Goal: Transaction & Acquisition: Purchase product/service

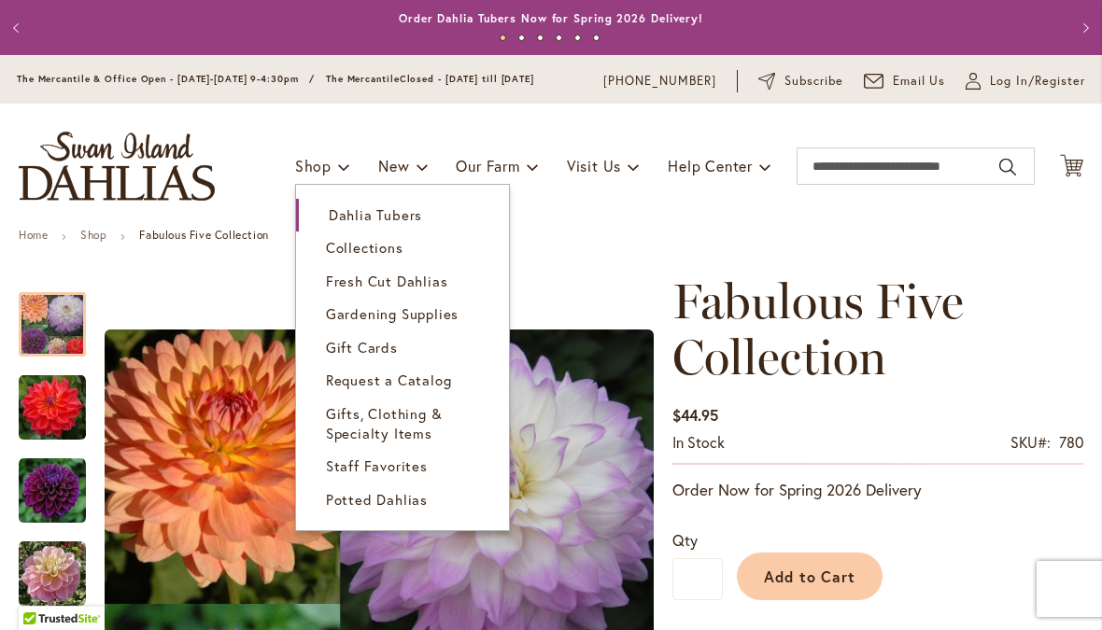
click at [340, 222] on span "Dahlia Tubers" at bounding box center [375, 214] width 93 height 19
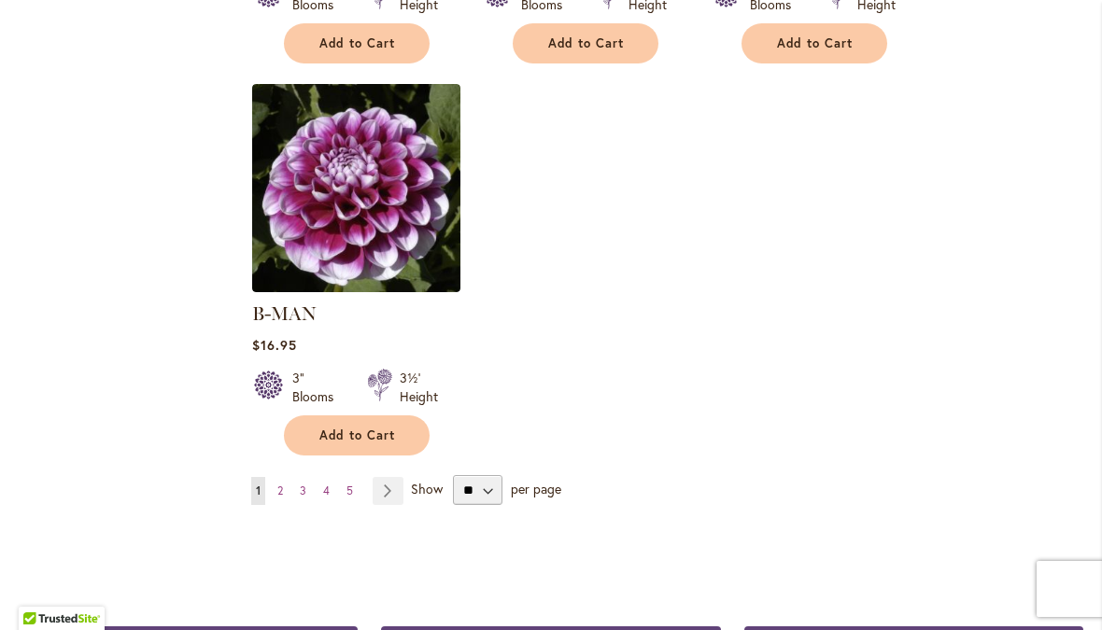
scroll to position [2378, 0]
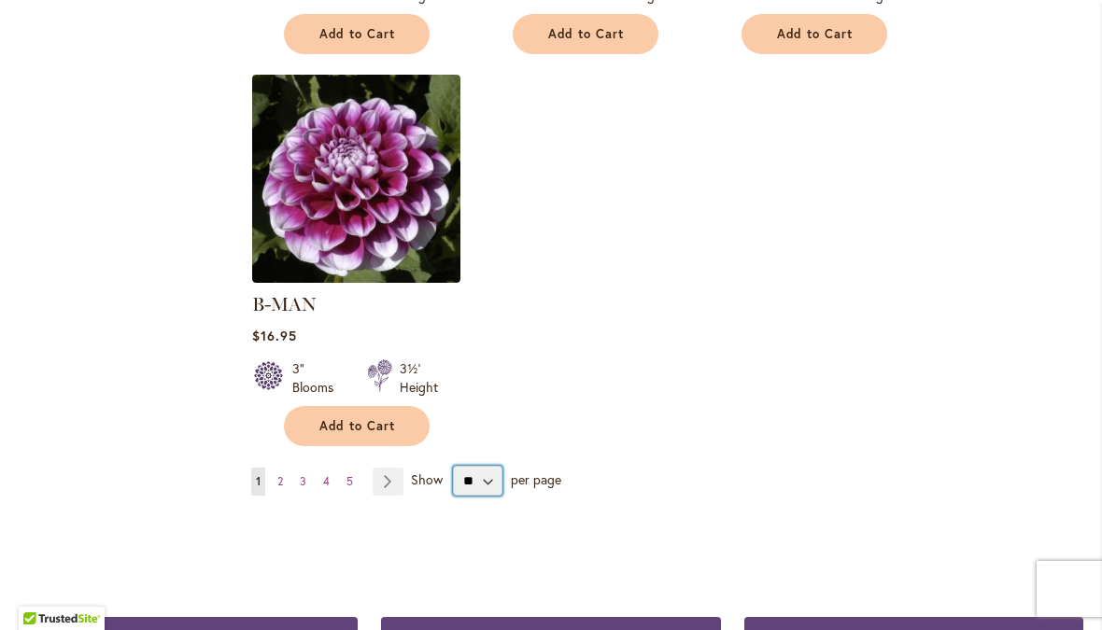
click at [481, 466] on select "** ** ** **" at bounding box center [477, 481] width 49 height 30
select select "**"
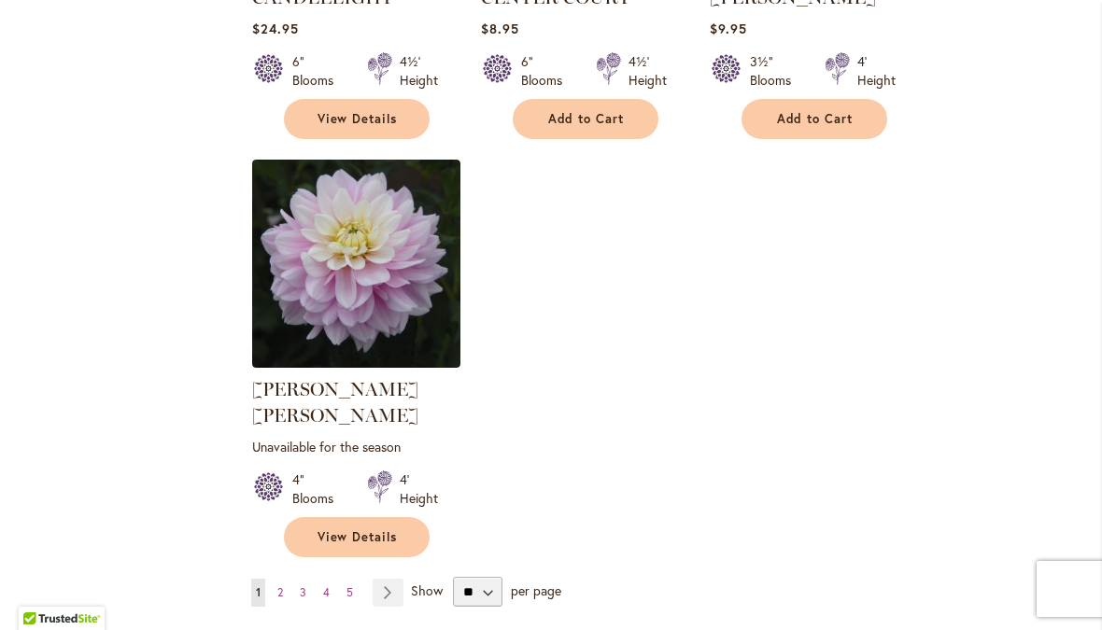
scroll to position [8628, 0]
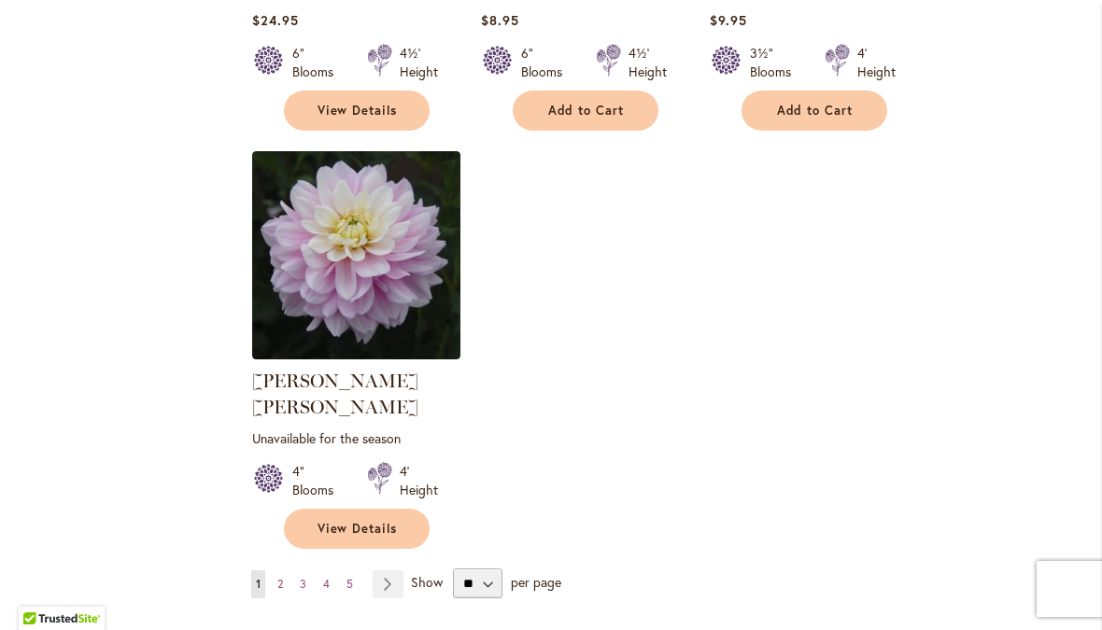
click at [530, 573] on span "per page" at bounding box center [536, 582] width 50 height 18
click at [390, 570] on link "Page Next" at bounding box center [388, 584] width 31 height 28
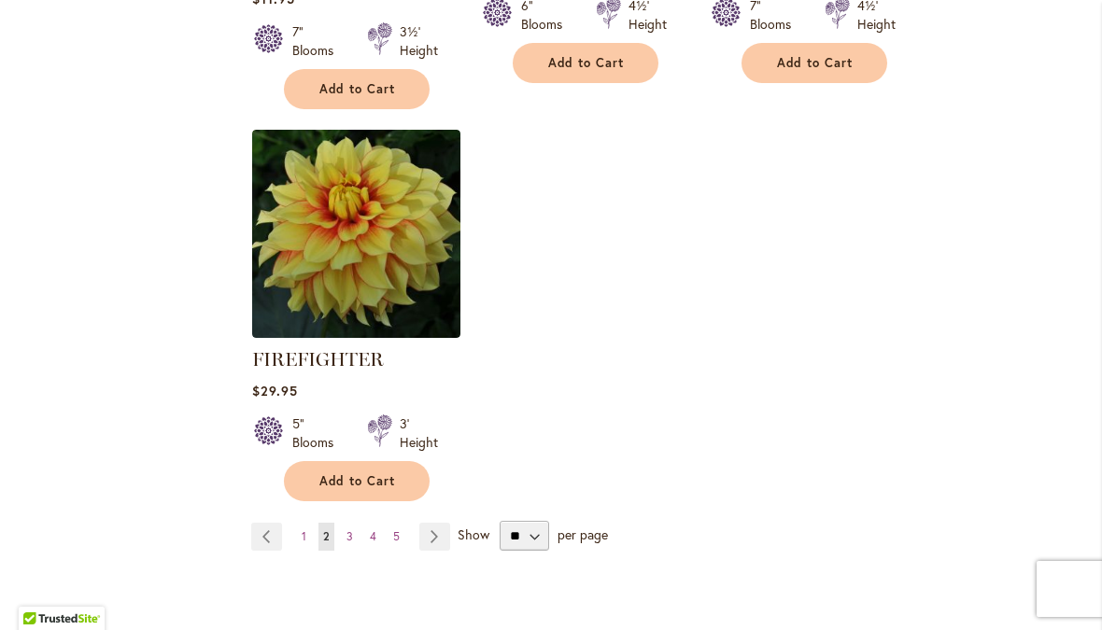
scroll to position [8839, 0]
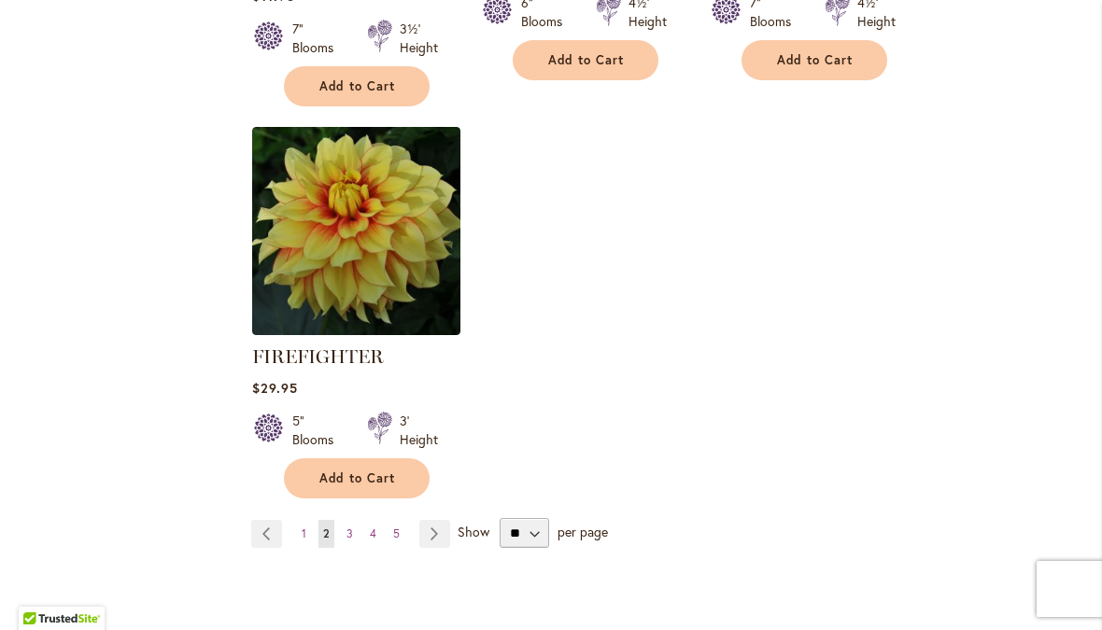
click at [431, 520] on link "Page Next" at bounding box center [434, 534] width 31 height 28
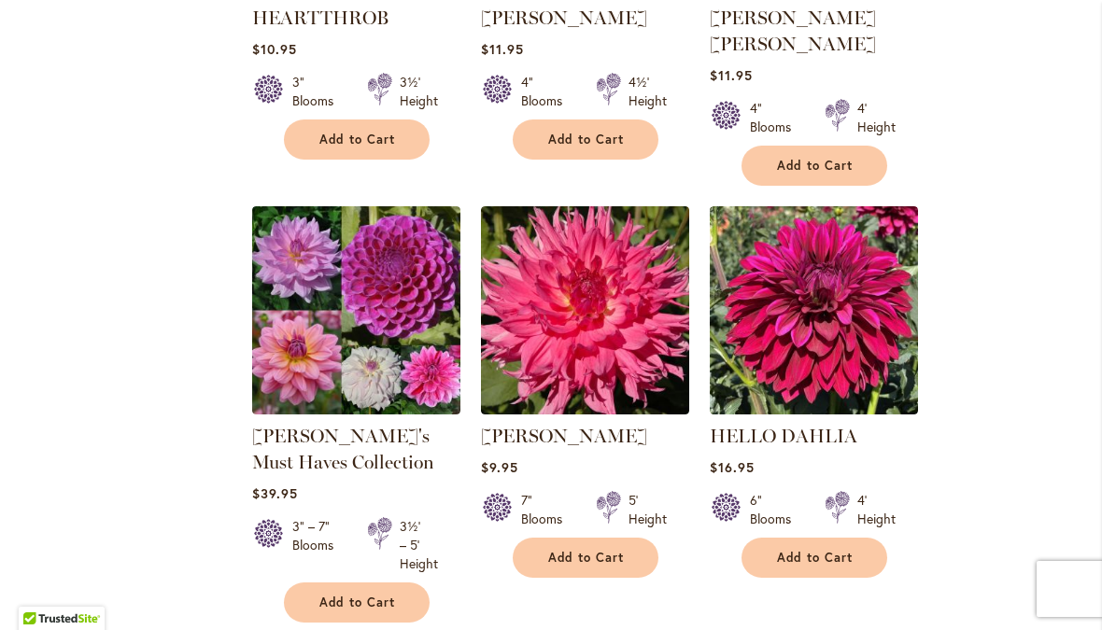
scroll to position [5955, 0]
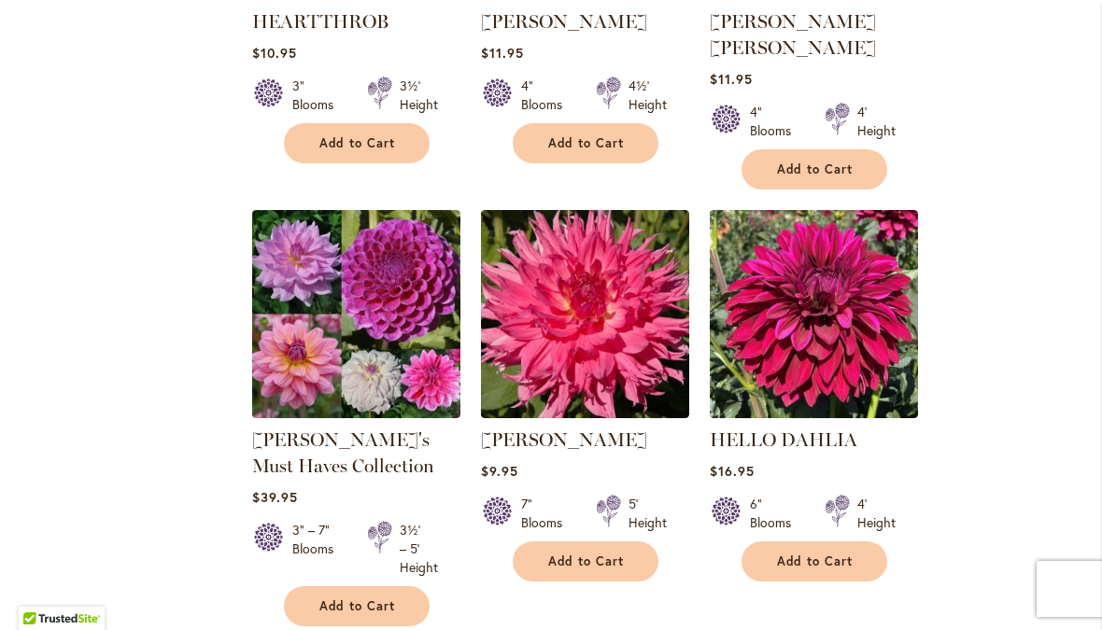
click at [553, 216] on img at bounding box center [585, 314] width 208 height 208
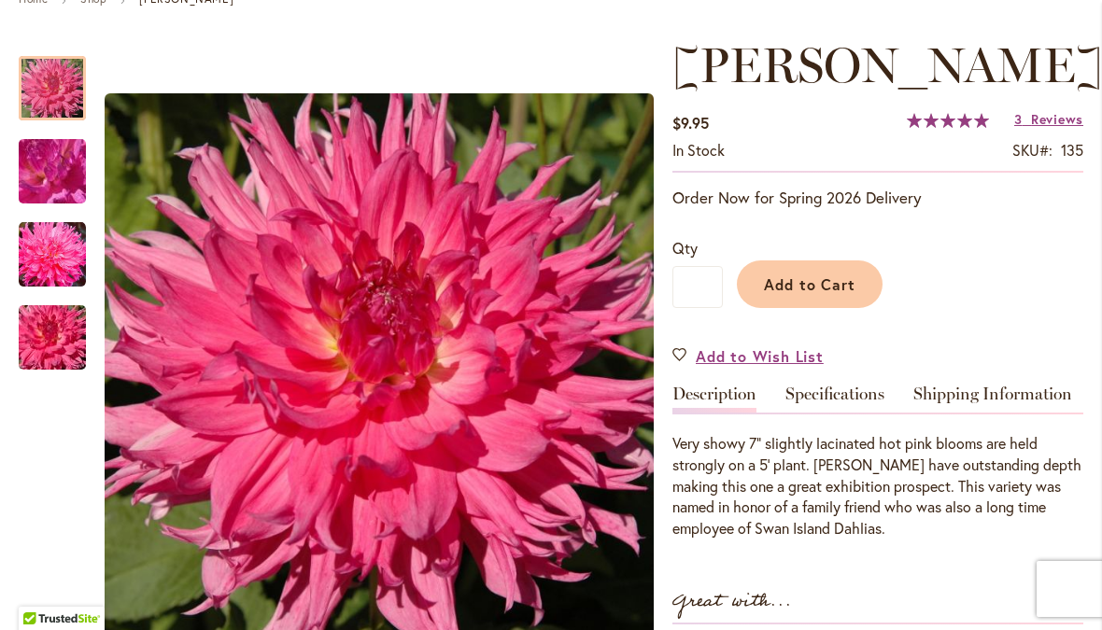
scroll to position [228, 0]
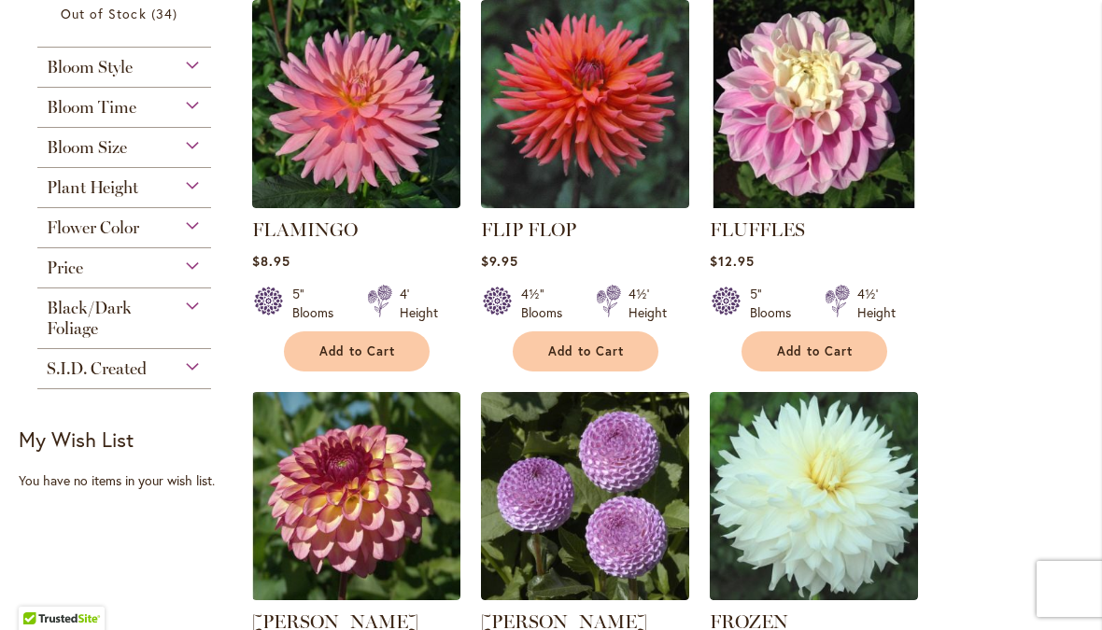
scroll to position [784, 0]
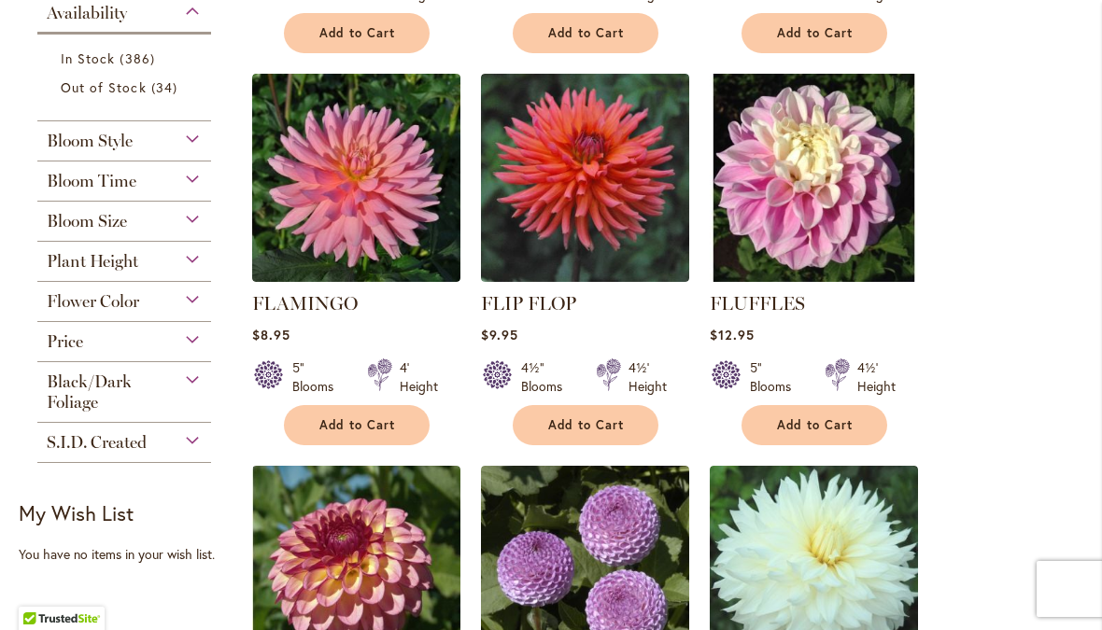
click at [571, 204] on img at bounding box center [585, 178] width 208 height 208
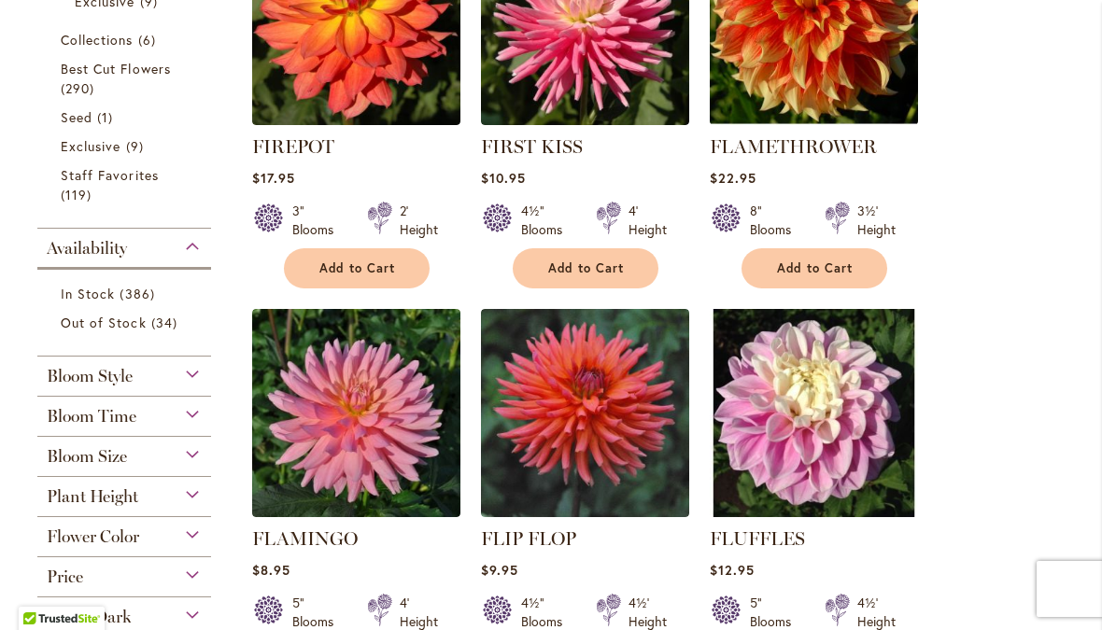
scroll to position [548, 0]
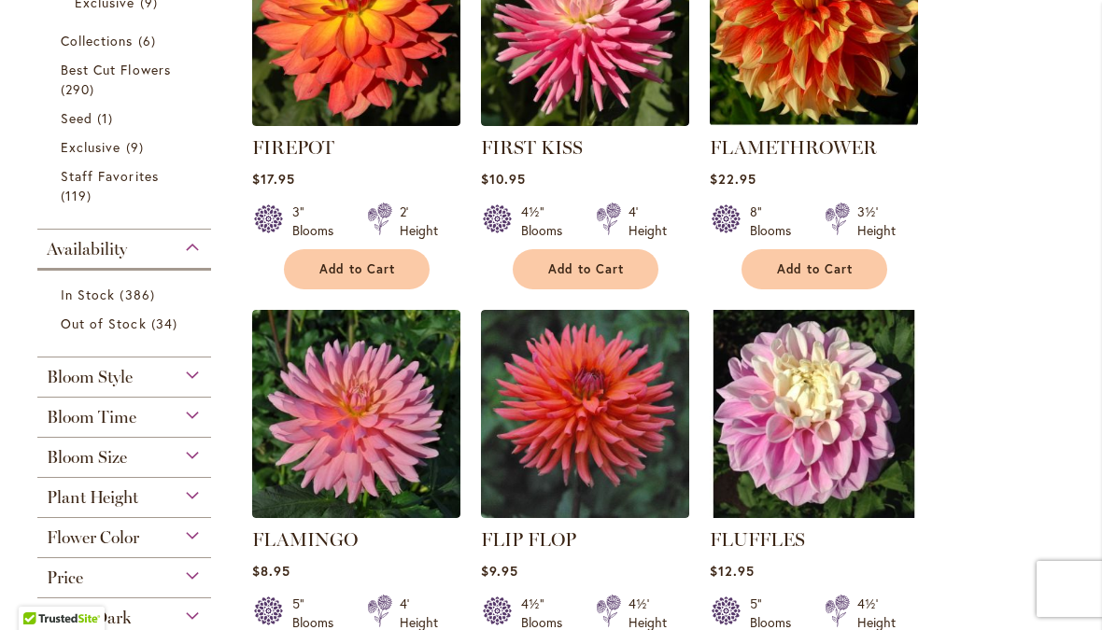
click at [187, 428] on div "Bloom Time" at bounding box center [124, 413] width 174 height 30
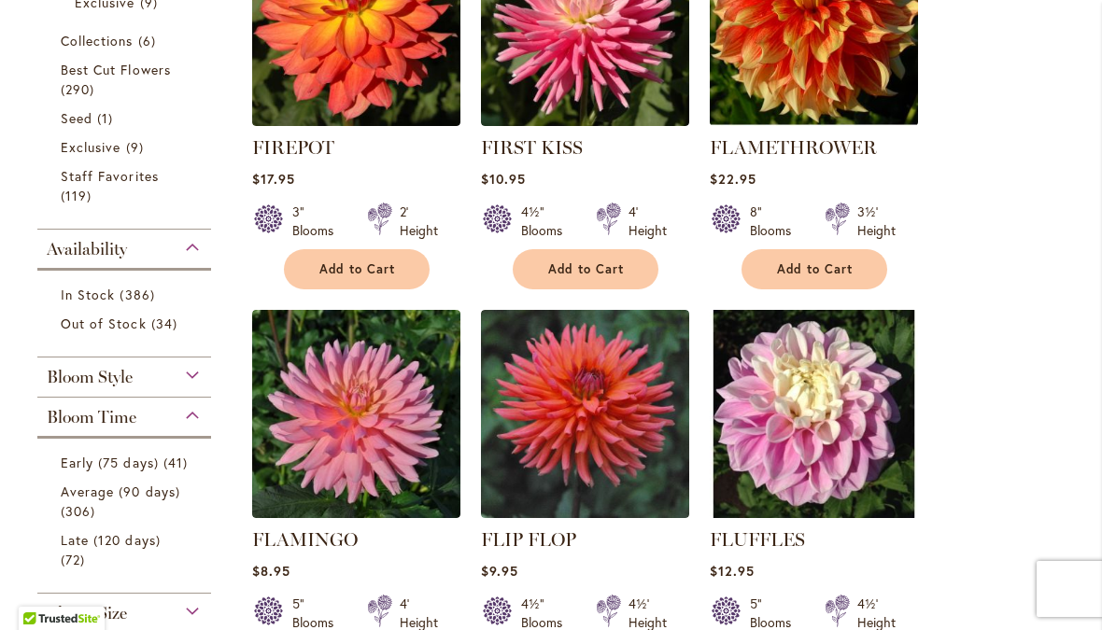
click at [75, 472] on span "Early (75 days)" at bounding box center [110, 463] width 98 height 18
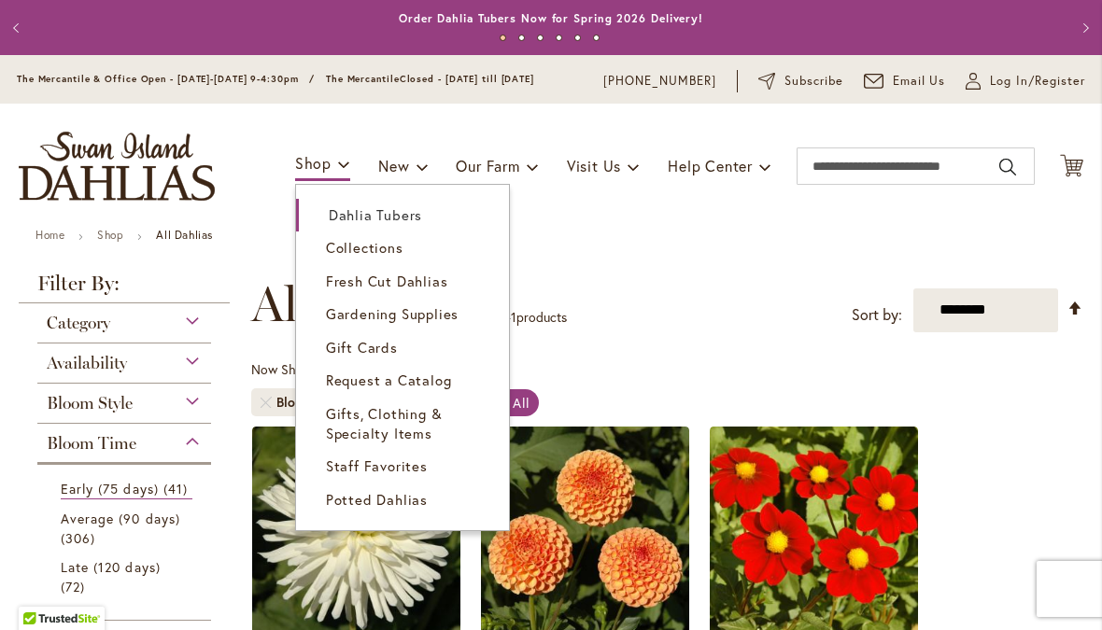
click at [348, 264] on link "Collections" at bounding box center [402, 248] width 213 height 33
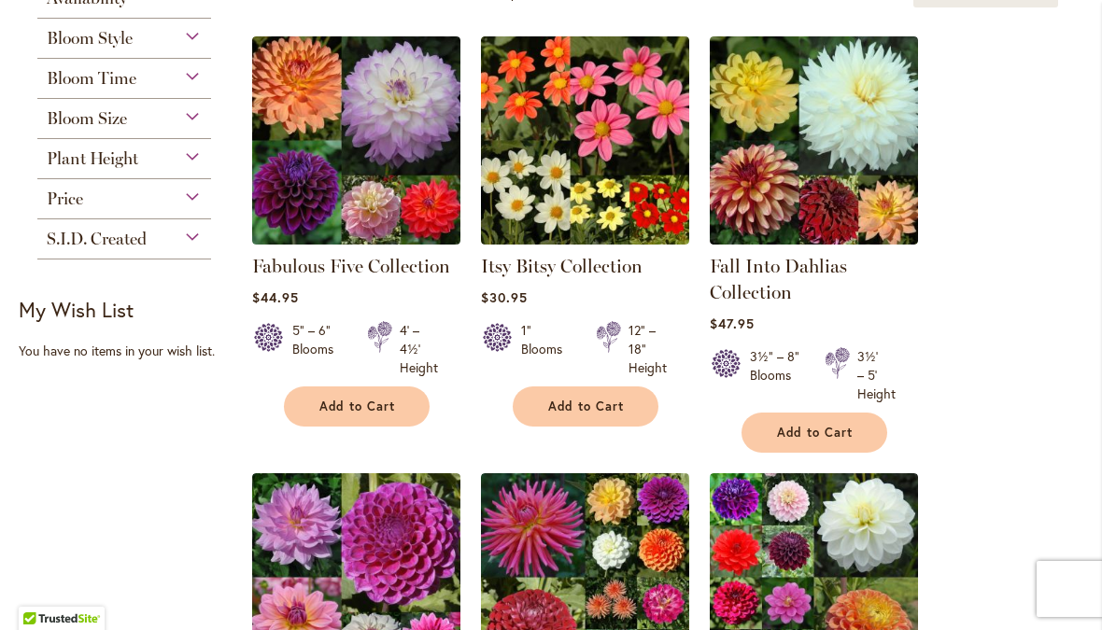
scroll to position [314, 0]
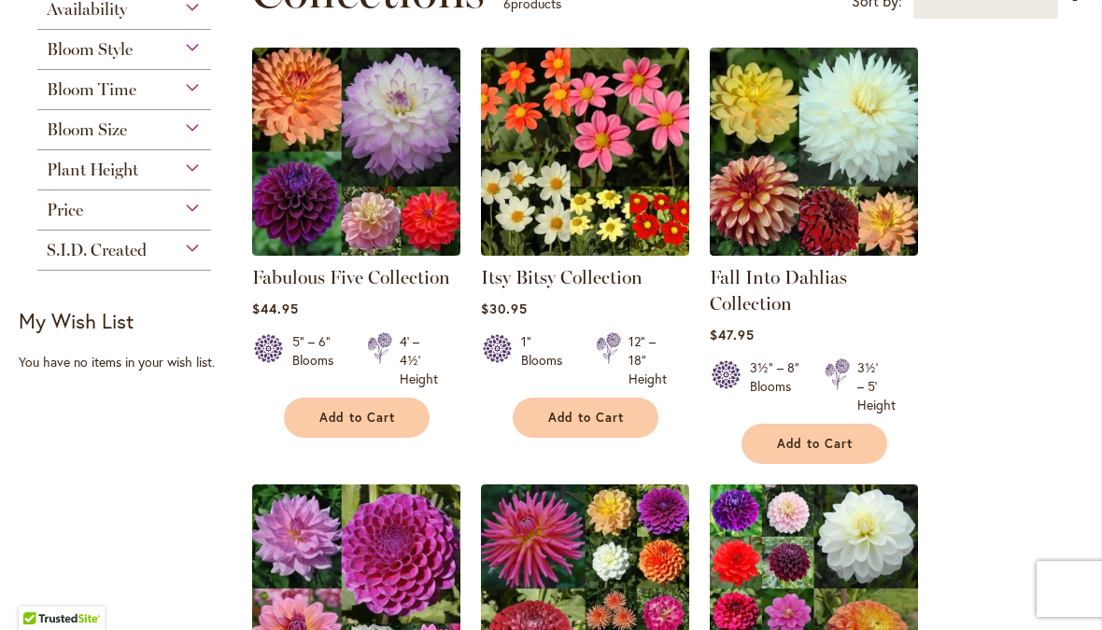
click at [606, 545] on img at bounding box center [585, 589] width 208 height 208
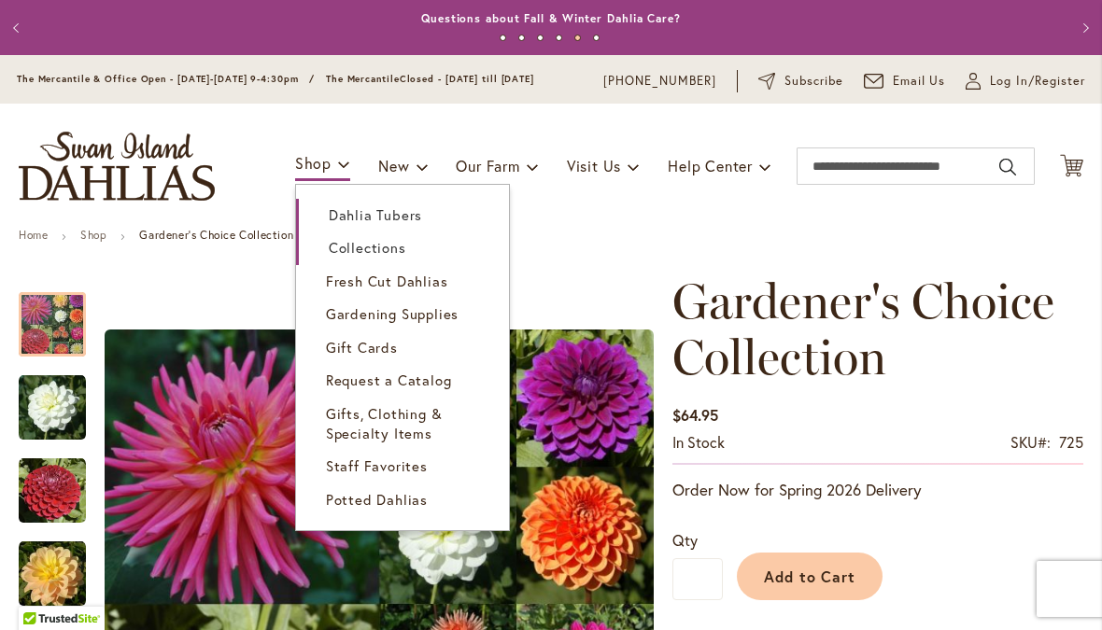
click at [348, 216] on link "Dahlia Tubers" at bounding box center [402, 215] width 213 height 33
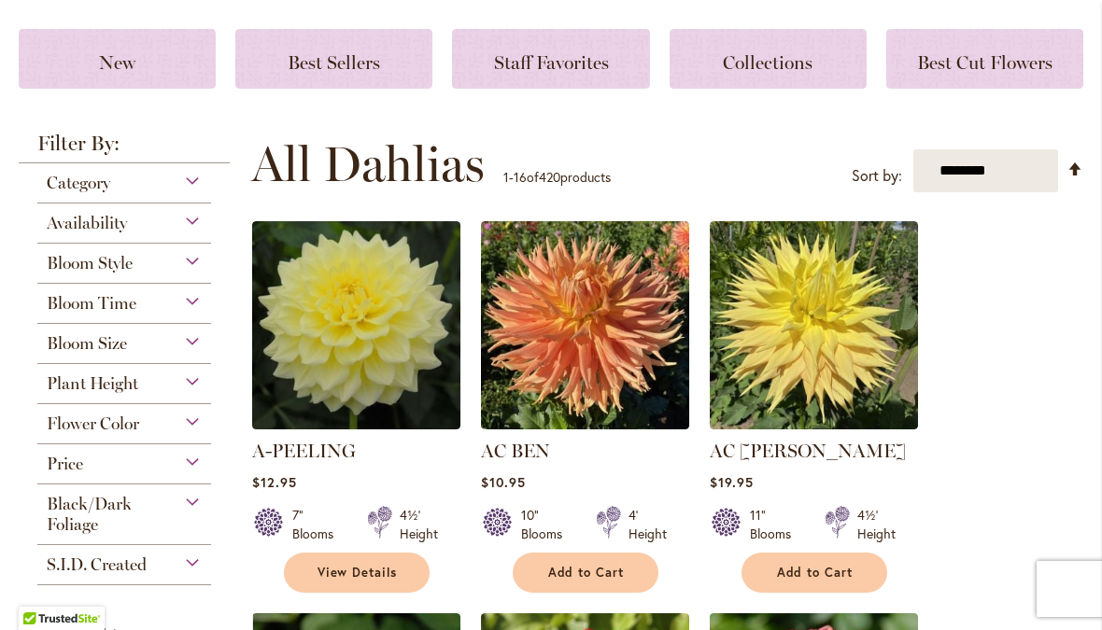
scroll to position [247, 0]
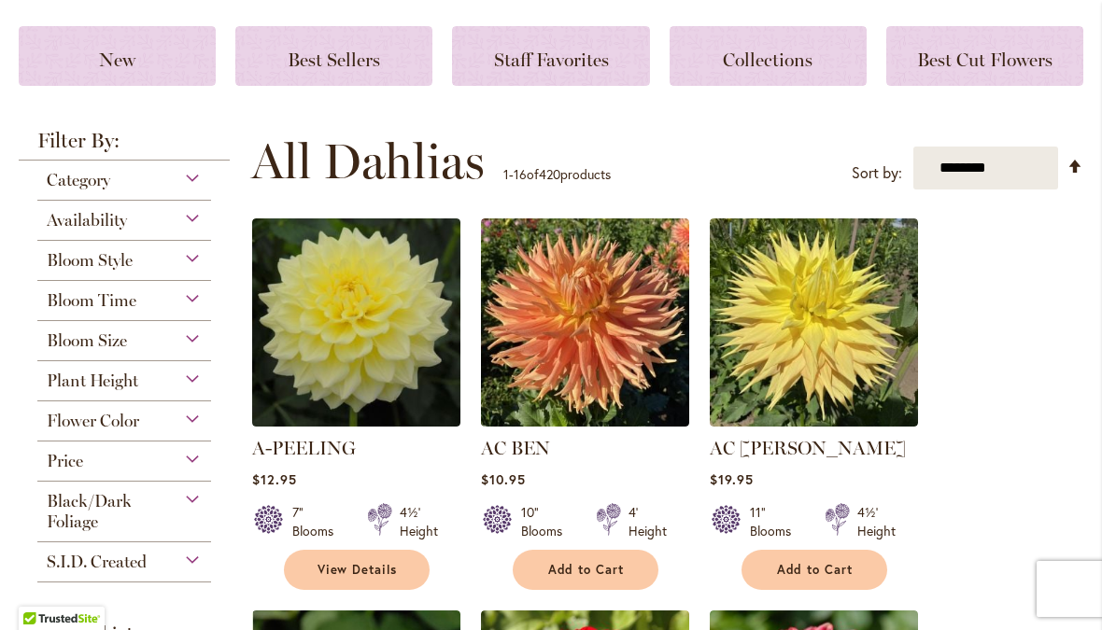
click at [186, 190] on div "Category" at bounding box center [124, 176] width 174 height 30
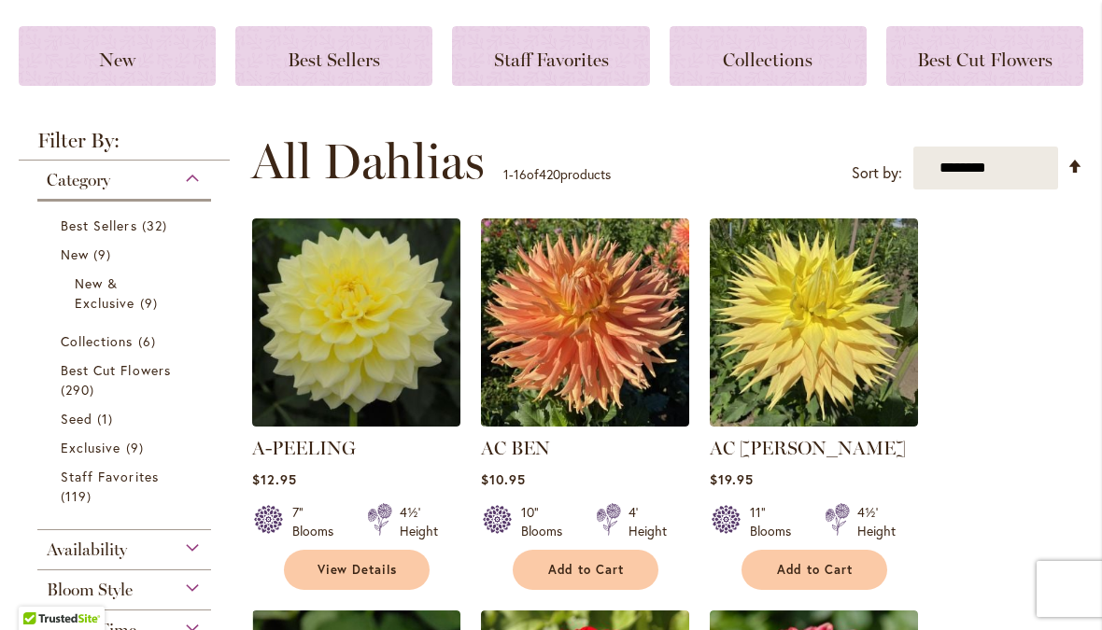
click at [84, 379] on span "Best Cut Flowers" at bounding box center [116, 370] width 110 height 18
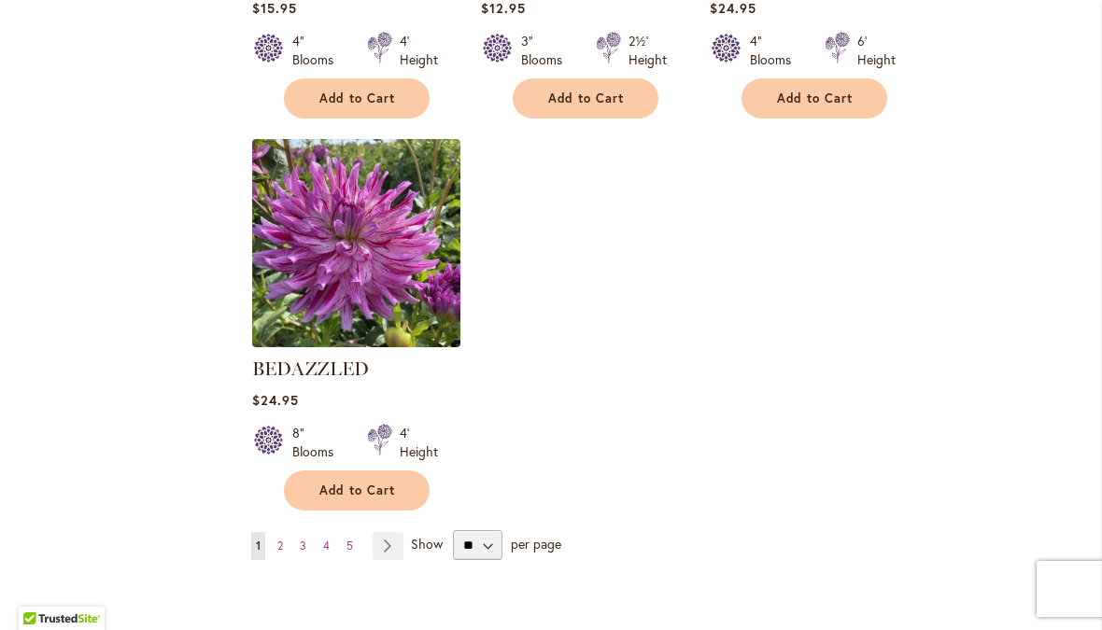
scroll to position [2249, 0]
click at [489, 545] on select "** ** ** **" at bounding box center [477, 544] width 49 height 30
select select "**"
click at [287, 326] on img at bounding box center [356, 242] width 208 height 208
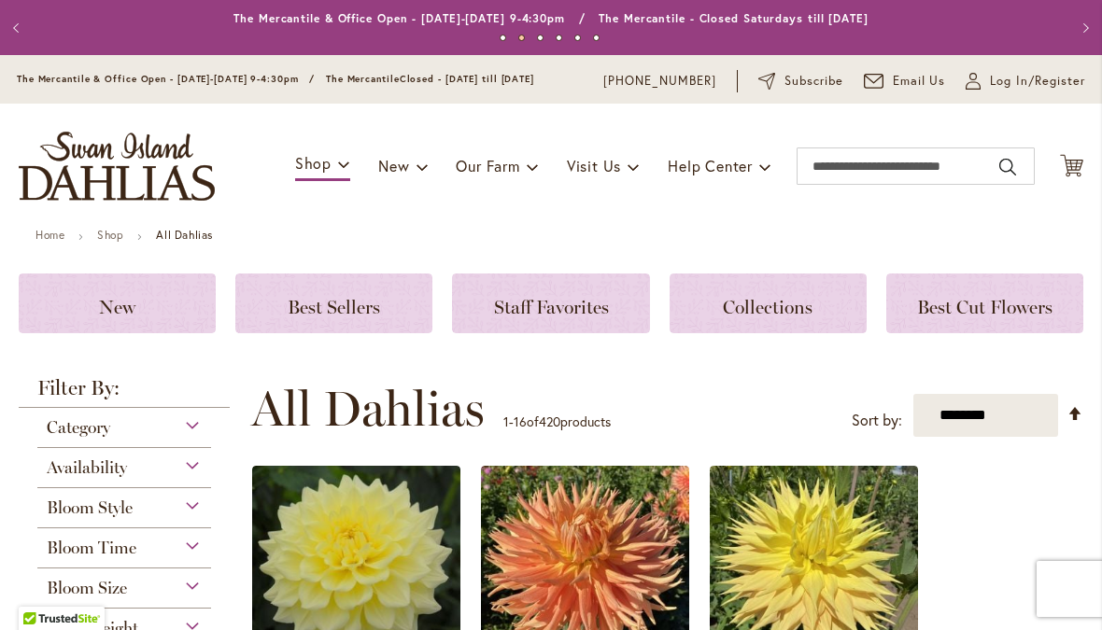
click at [188, 436] on div "Category" at bounding box center [124, 423] width 174 height 30
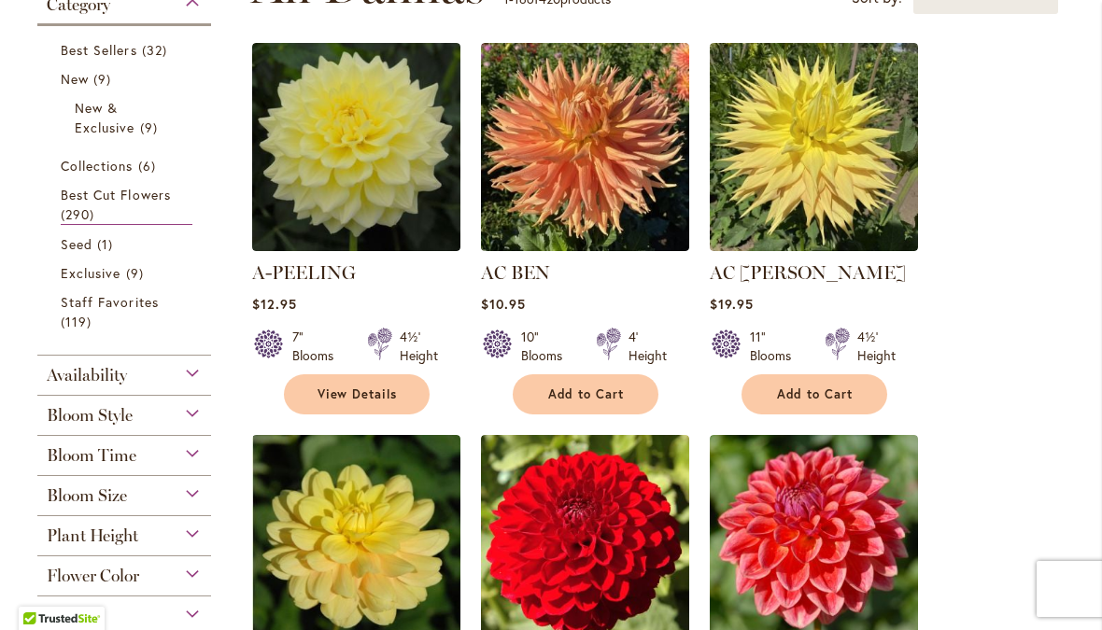
click at [92, 221] on span "290 items" at bounding box center [80, 214] width 38 height 20
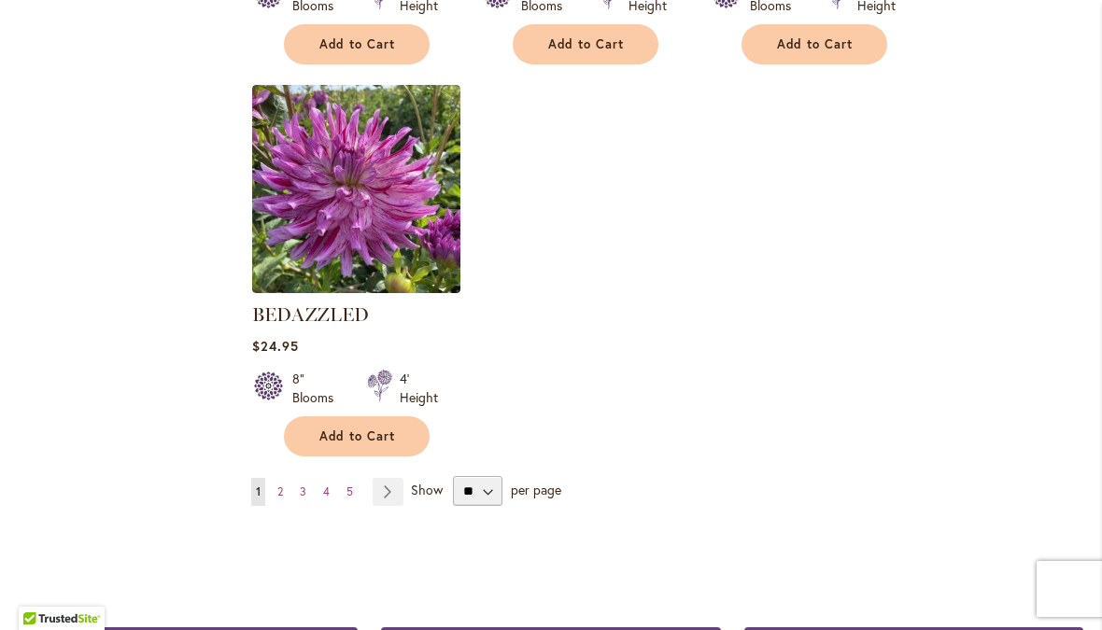
scroll to position [2303, 0]
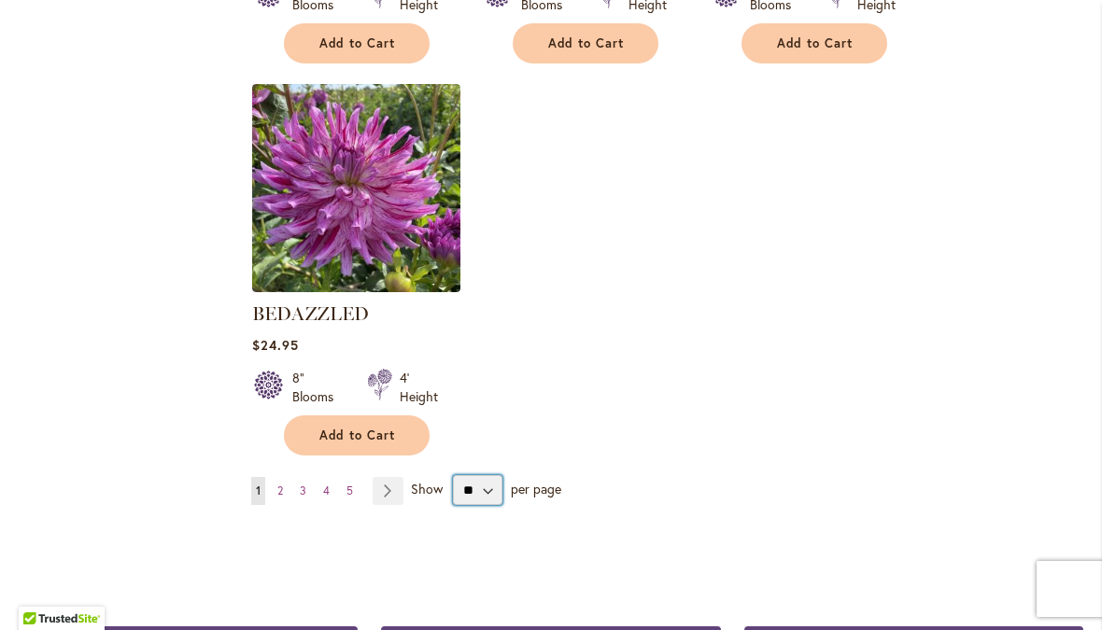
click at [478, 505] on select "** ** ** **" at bounding box center [477, 490] width 49 height 30
select select "**"
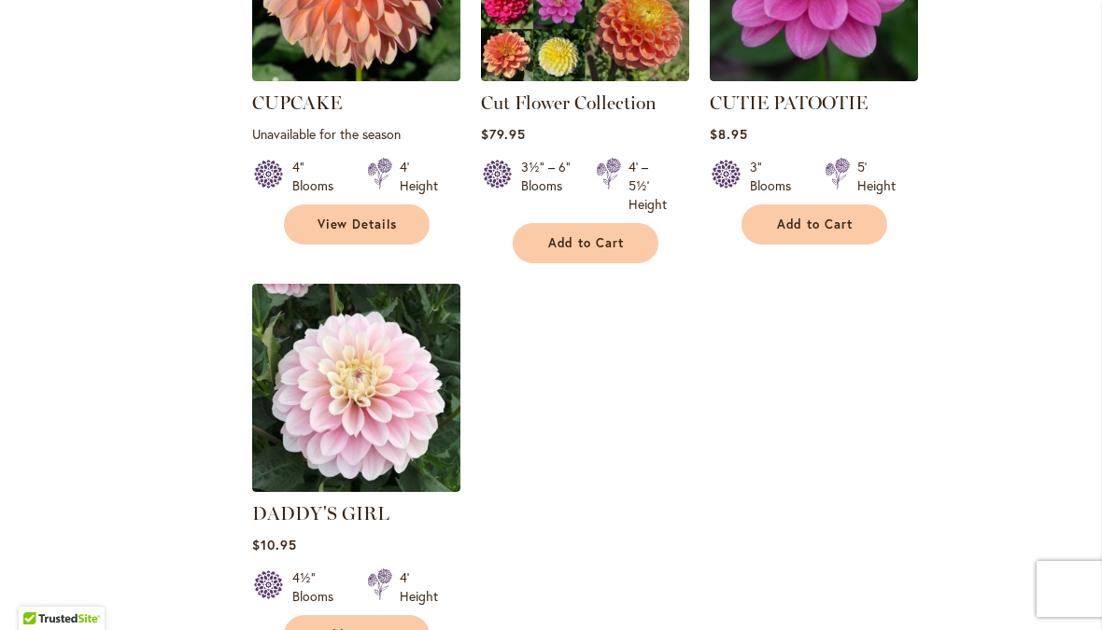
scroll to position [8582, 0]
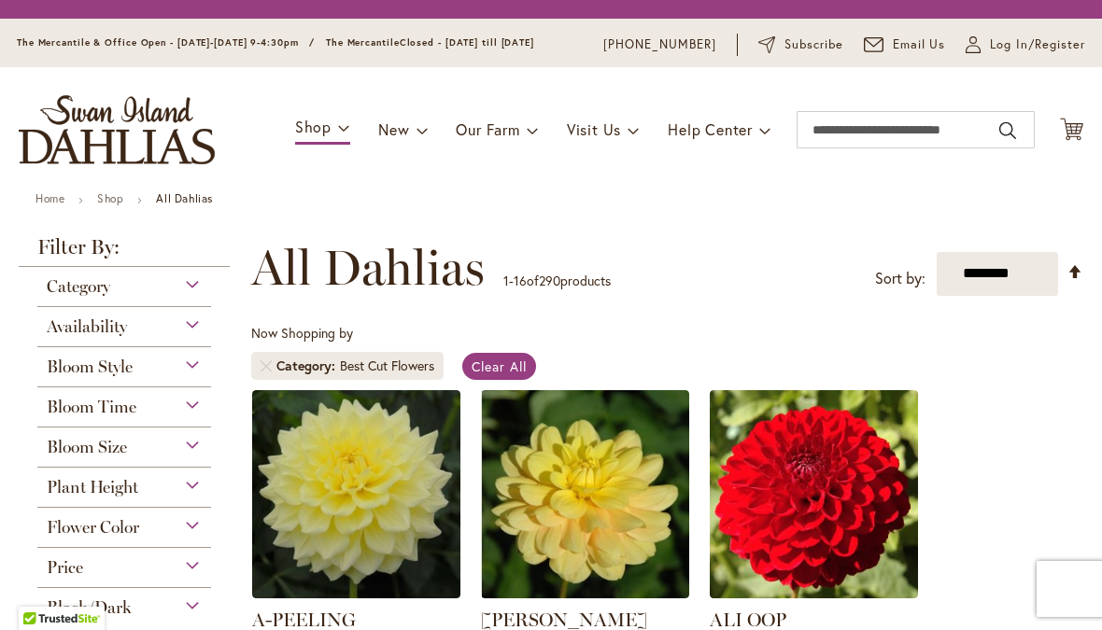
select select "**"
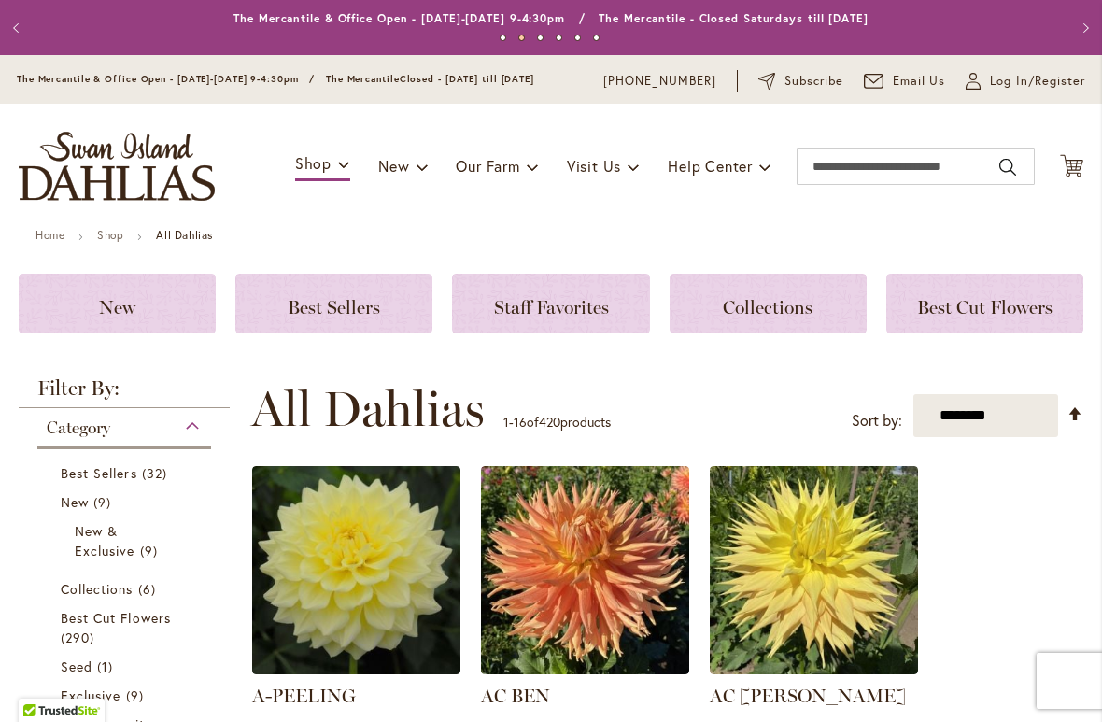
click at [64, 627] on span "Best Cut Flowers" at bounding box center [116, 618] width 110 height 18
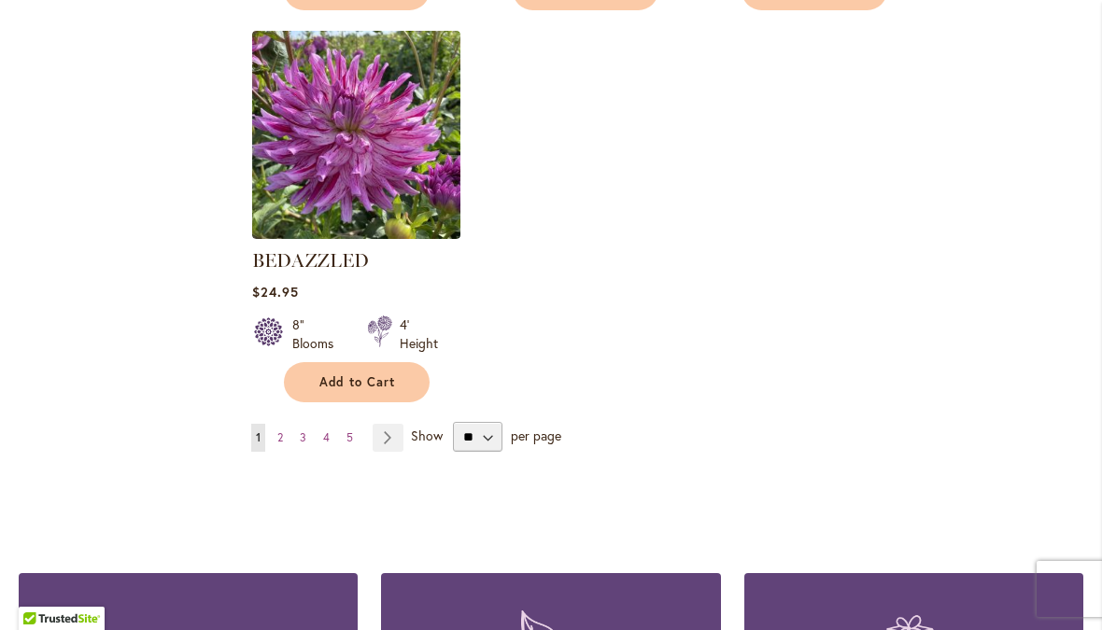
scroll to position [2358, 0]
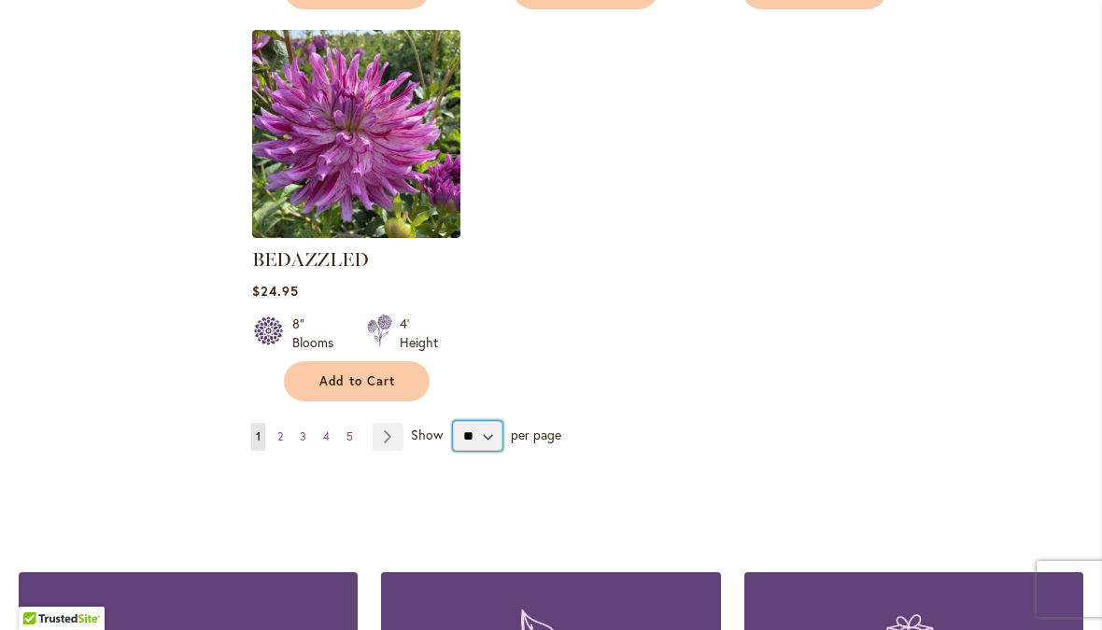
click at [483, 448] on select "** ** ** **" at bounding box center [477, 436] width 49 height 30
select select "**"
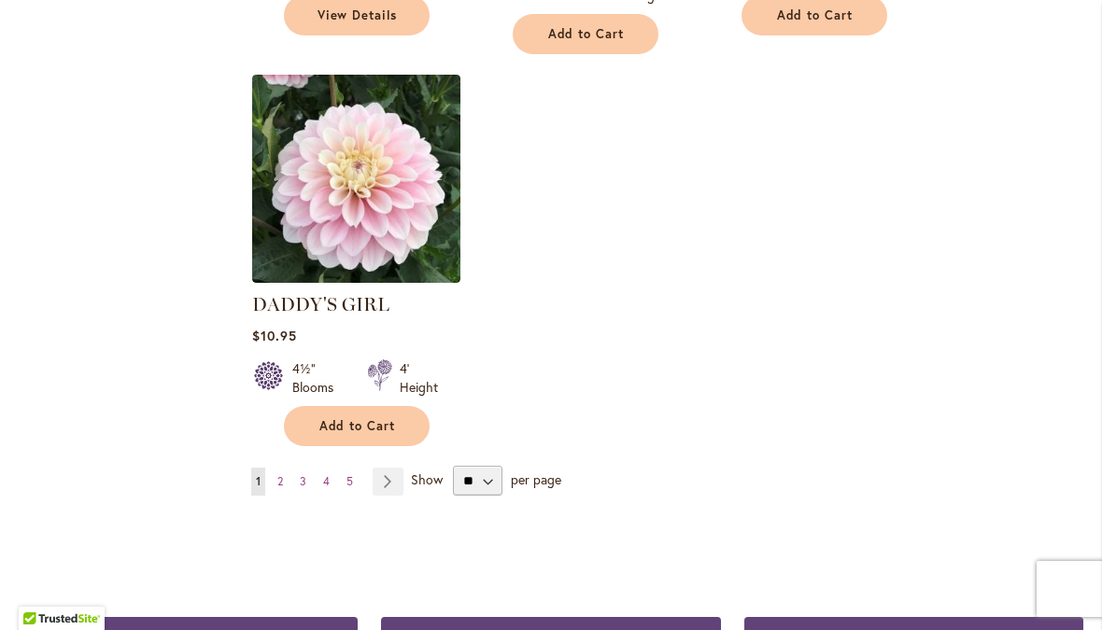
scroll to position [8790, 0]
click at [384, 467] on link "Page Next" at bounding box center [388, 481] width 31 height 28
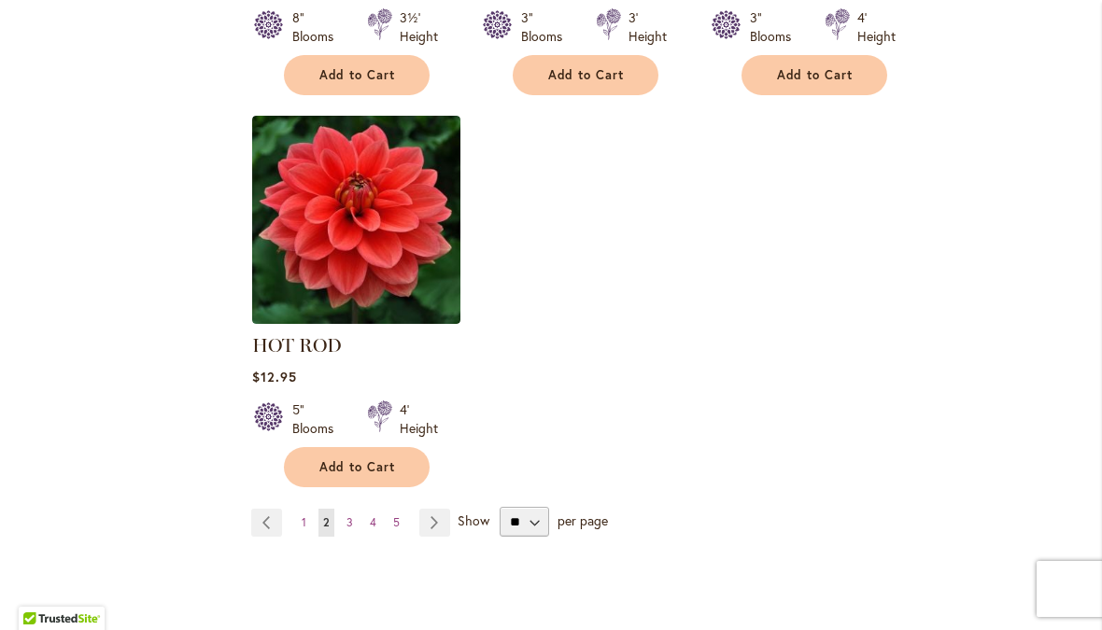
scroll to position [8847, 0]
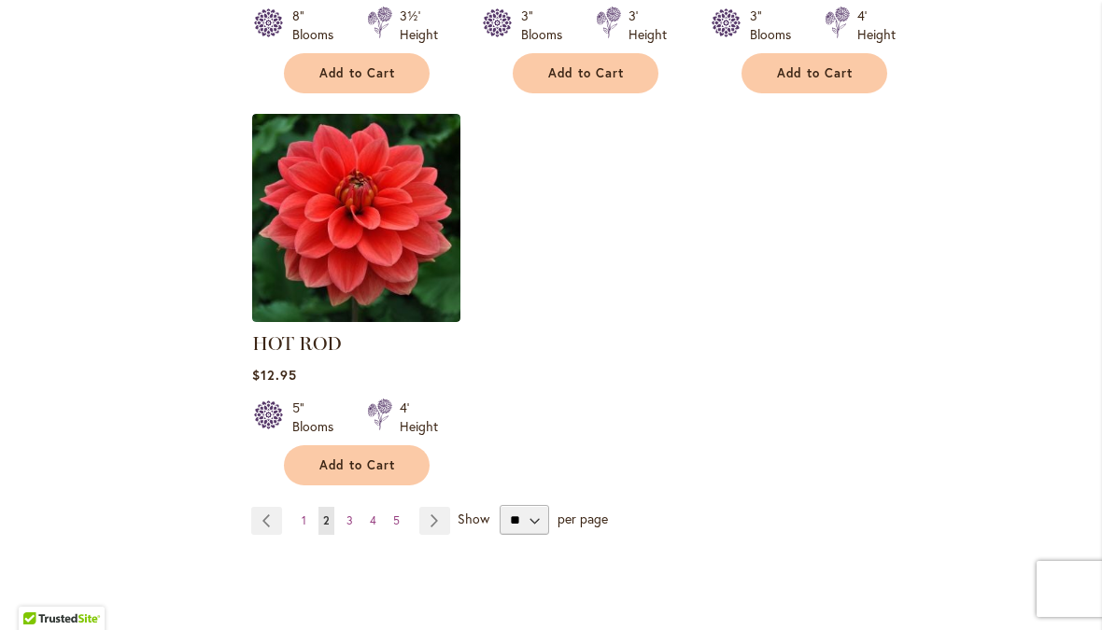
click at [425, 507] on link "Page Next" at bounding box center [434, 521] width 31 height 28
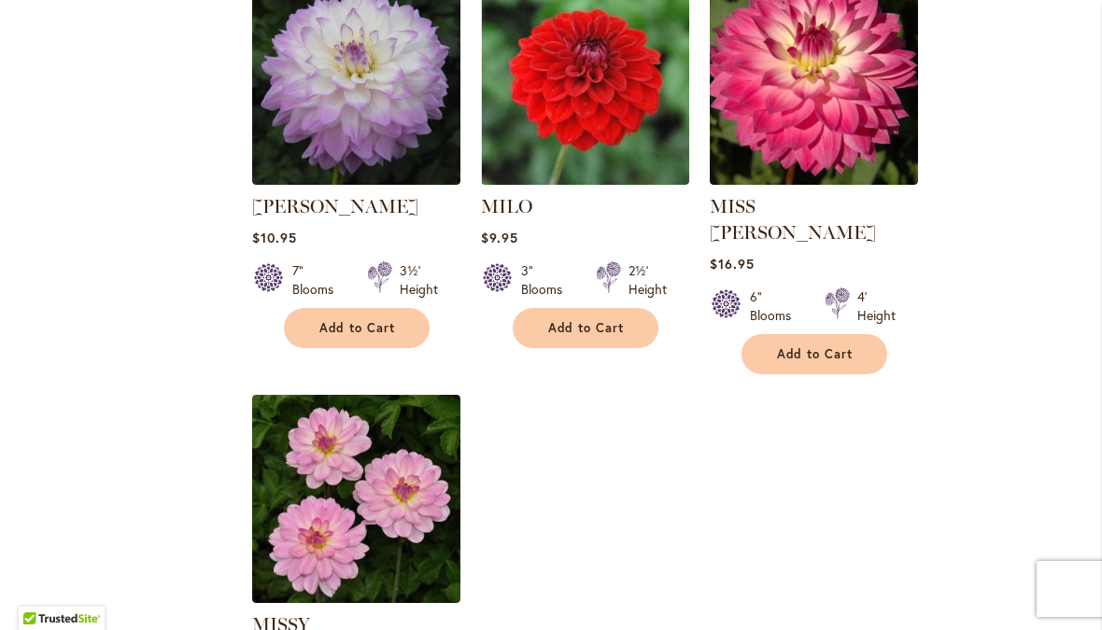
scroll to position [8530, 0]
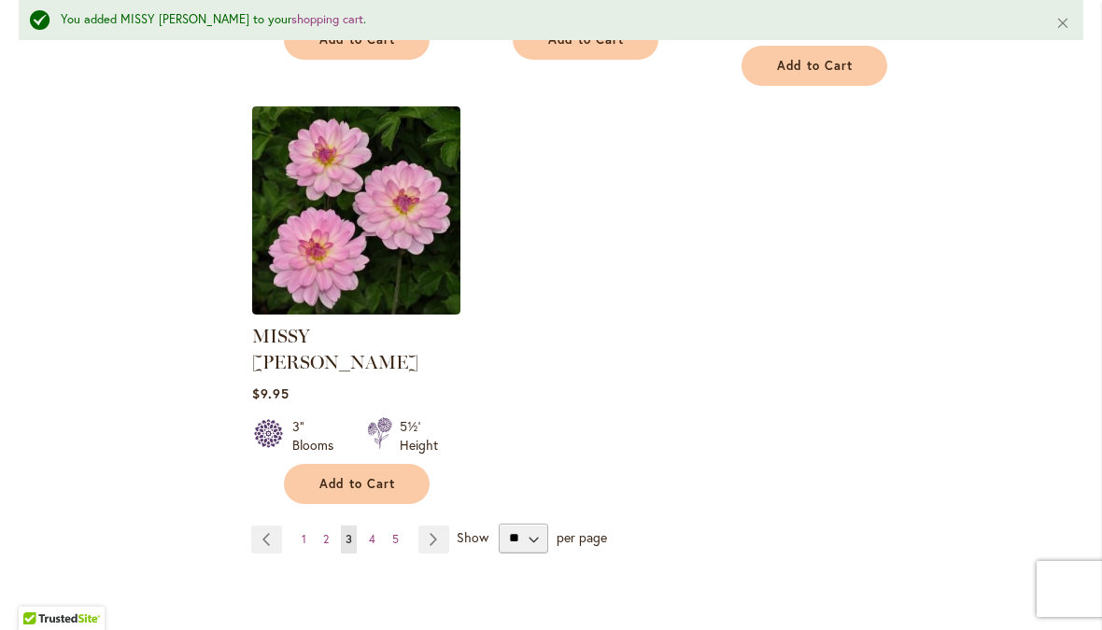
scroll to position [8865, 0]
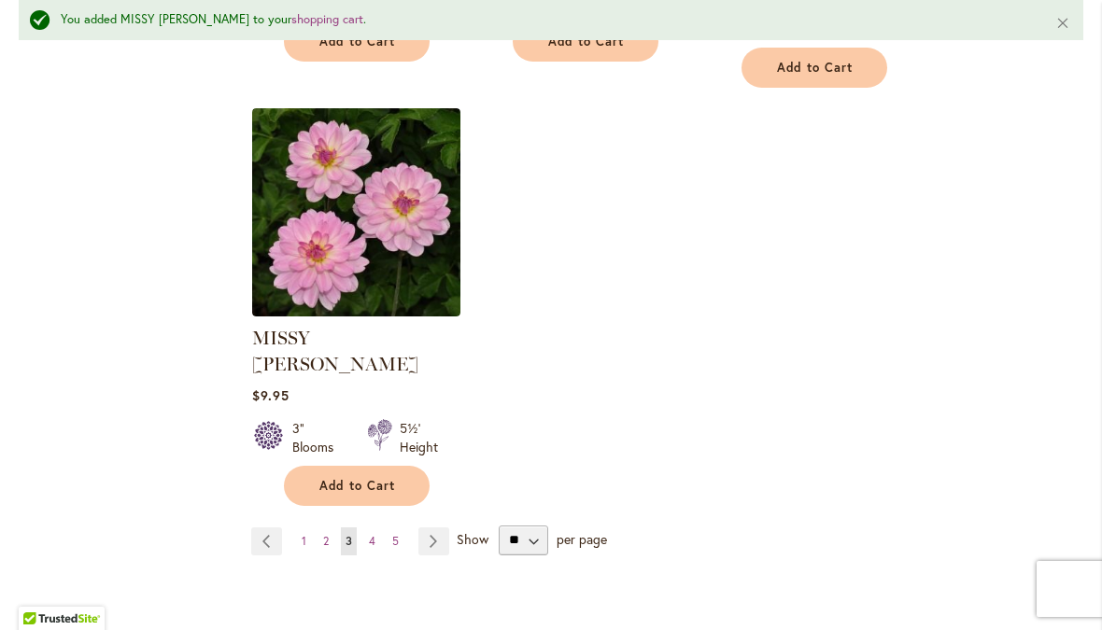
click at [430, 528] on link "Page Next" at bounding box center [433, 542] width 31 height 28
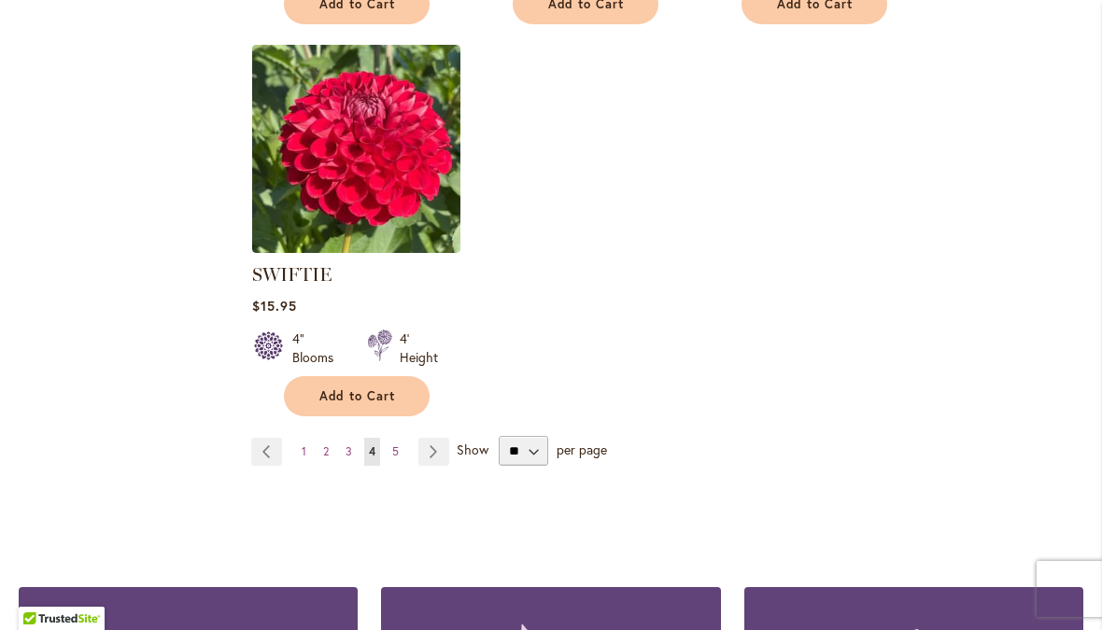
scroll to position [8792, 0]
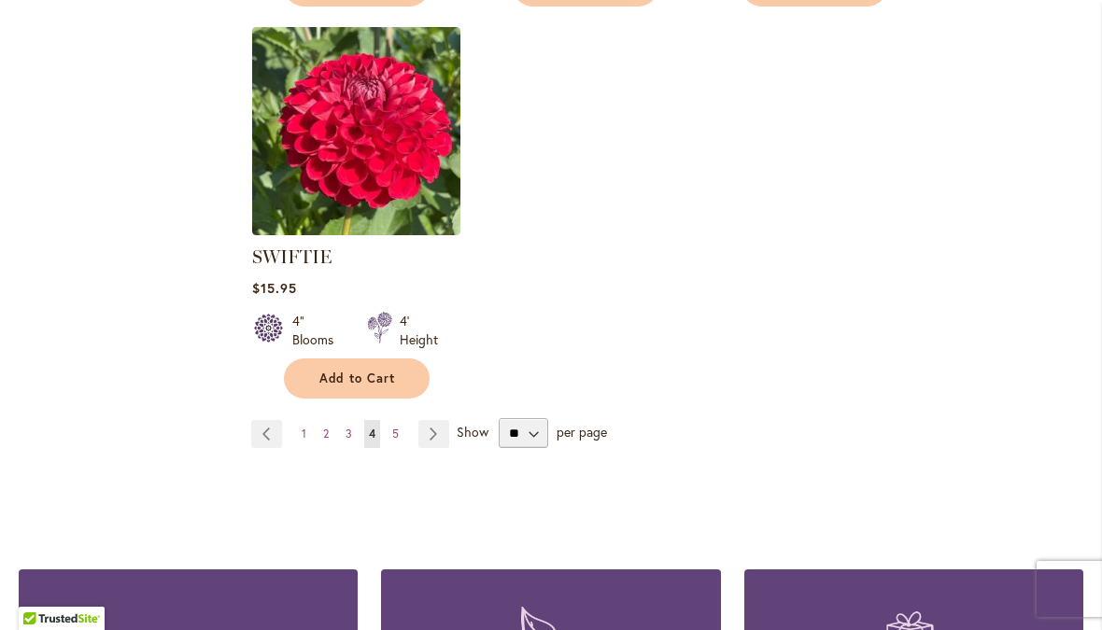
click at [430, 420] on link "Page Next" at bounding box center [433, 434] width 31 height 28
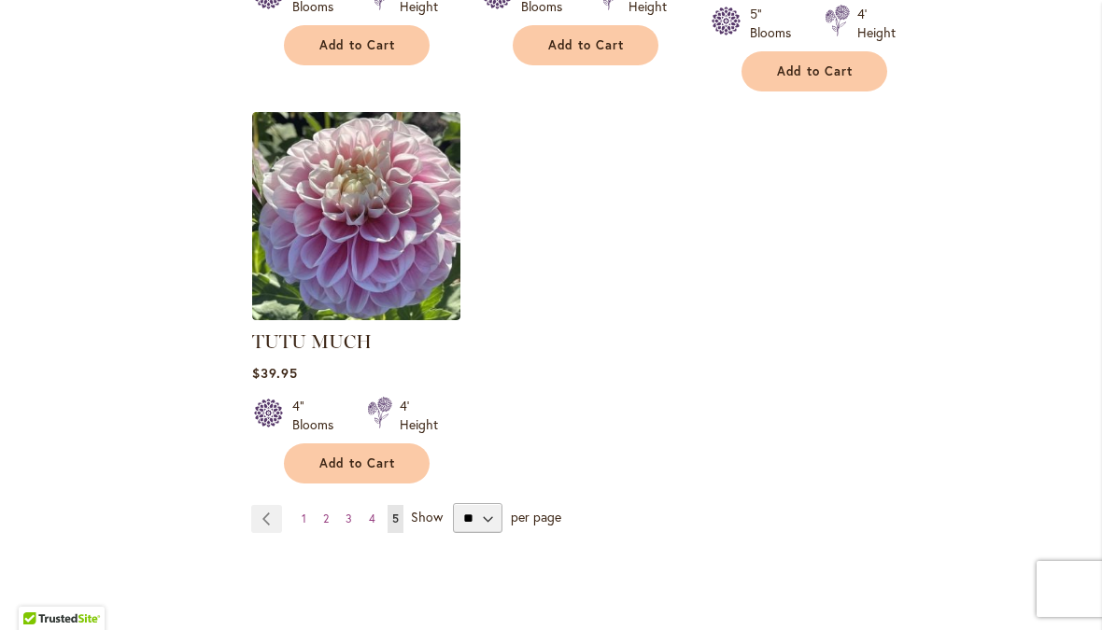
scroll to position [4709, 0]
